Goal: Use online tool/utility: Use online tool/utility

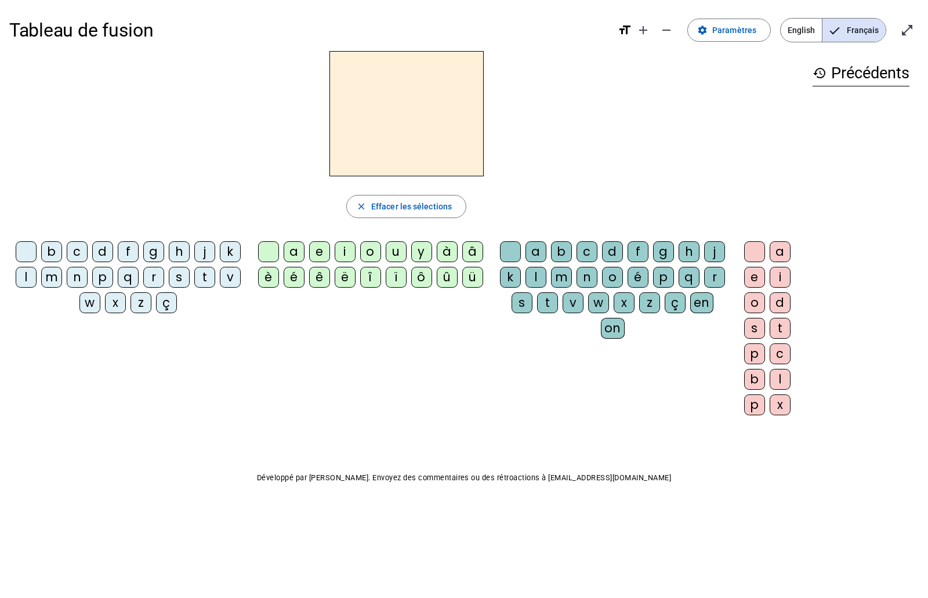
click at [153, 277] on div "r" at bounding box center [153, 277] width 21 height 21
click at [292, 253] on div "a" at bounding box center [293, 251] width 21 height 21
click at [660, 250] on div "g" at bounding box center [663, 251] width 21 height 21
click at [755, 274] on div "e" at bounding box center [754, 277] width 21 height 21
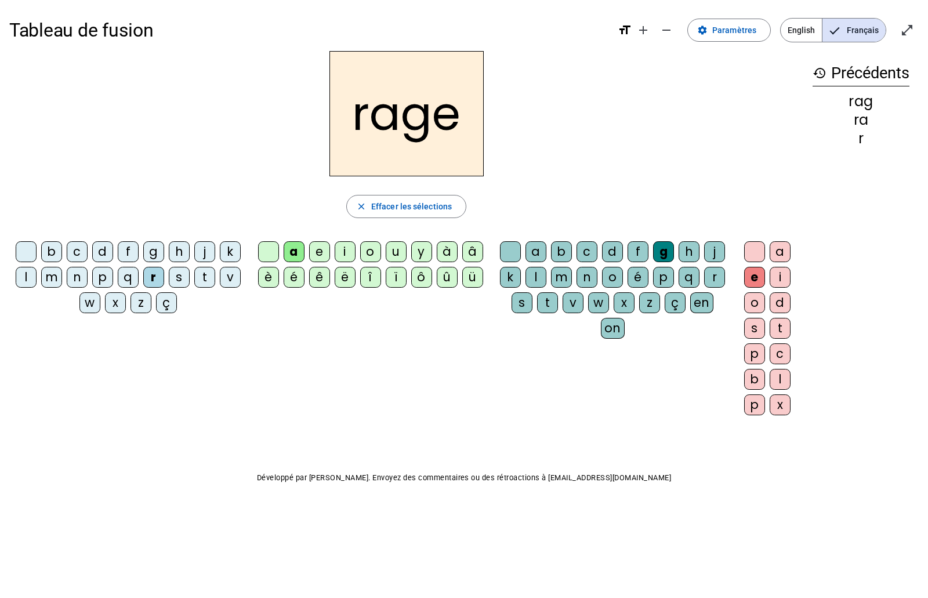
click at [572, 306] on div "v" at bounding box center [572, 302] width 21 height 21
click at [50, 254] on div "b" at bounding box center [51, 251] width 21 height 21
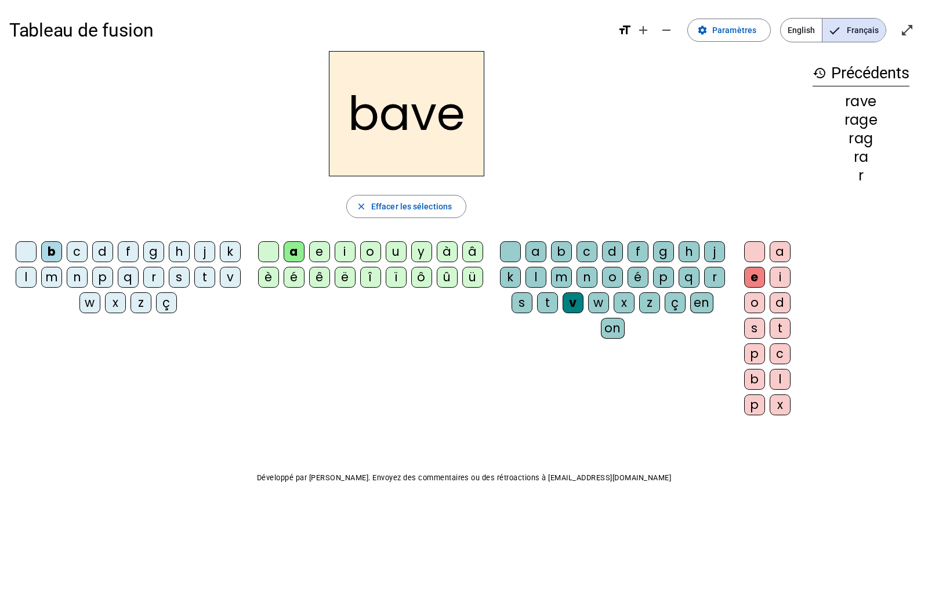
click at [157, 255] on div "g" at bounding box center [153, 251] width 21 height 21
click at [75, 252] on div "c" at bounding box center [77, 251] width 21 height 21
click at [656, 278] on div "p" at bounding box center [663, 277] width 21 height 21
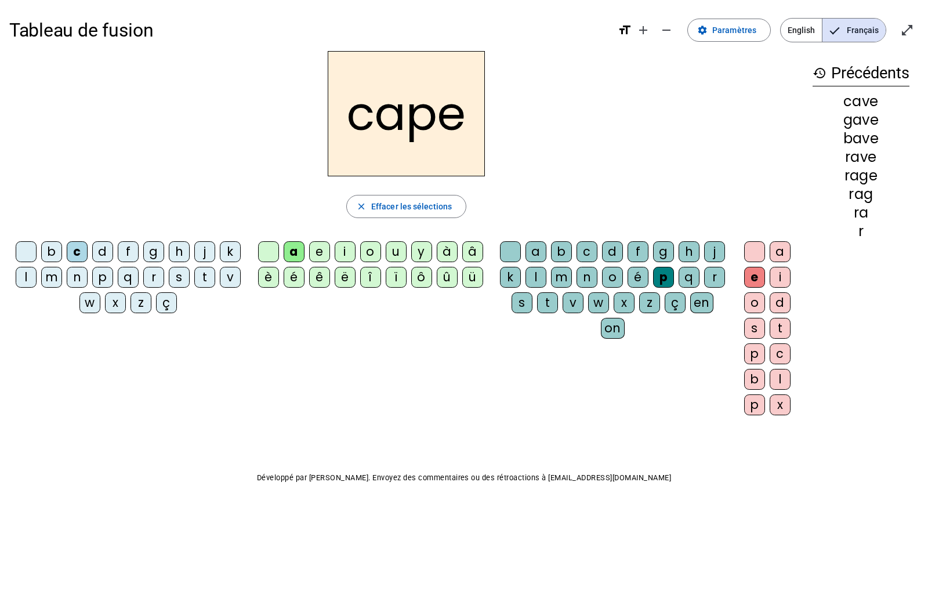
click at [664, 256] on div "g" at bounding box center [663, 251] width 21 height 21
click at [173, 281] on div "s" at bounding box center [179, 277] width 21 height 21
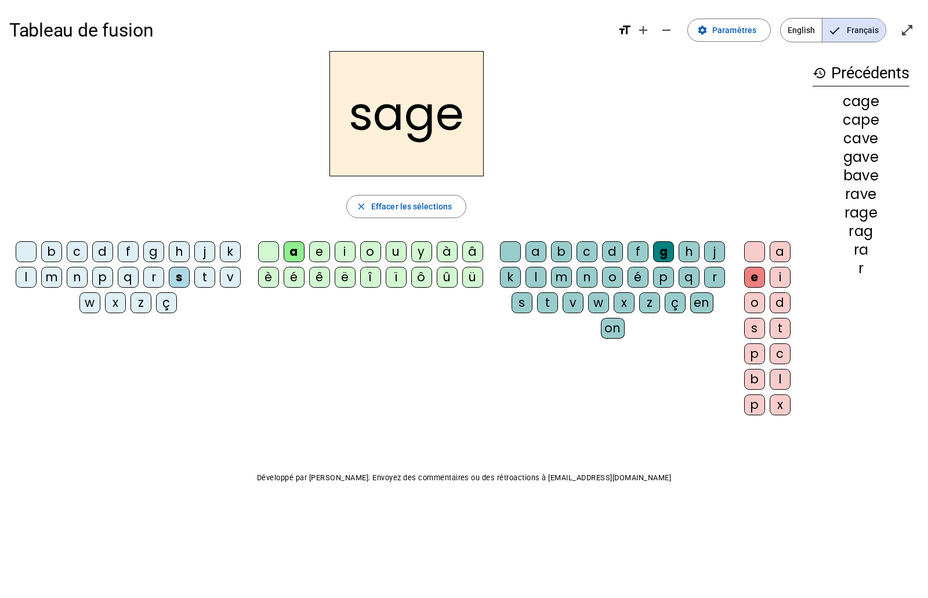
click at [209, 277] on div "t" at bounding box center [204, 277] width 21 height 21
click at [659, 277] on div "p" at bounding box center [663, 277] width 21 height 21
